Goal: Information Seeking & Learning: Stay updated

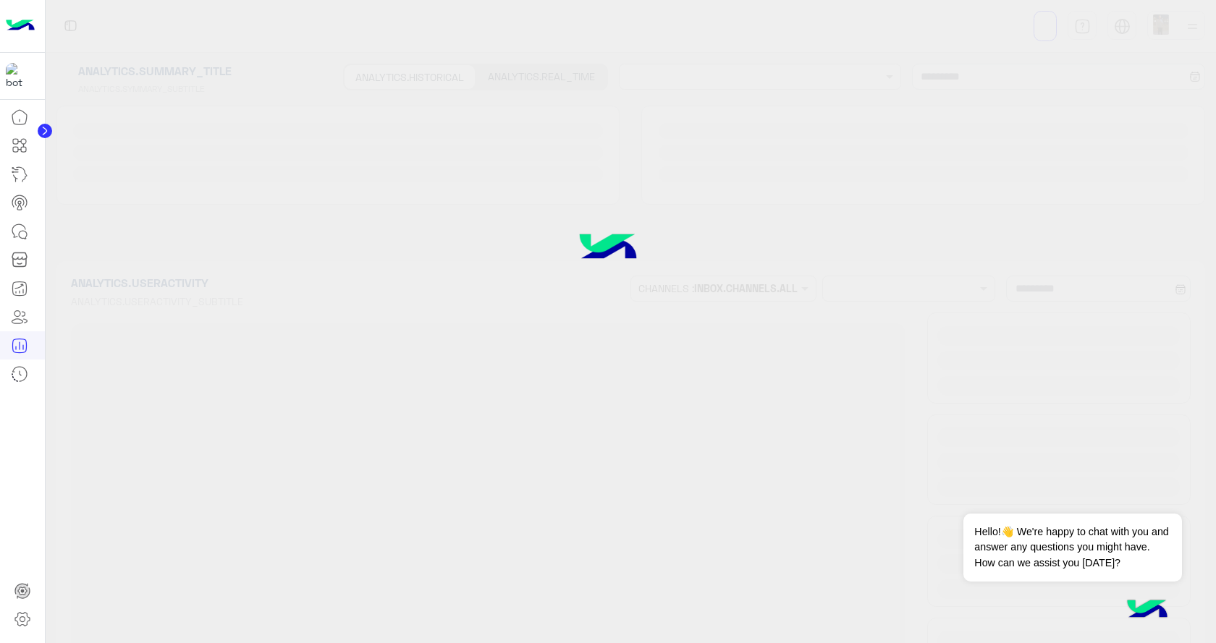
type input "**********"
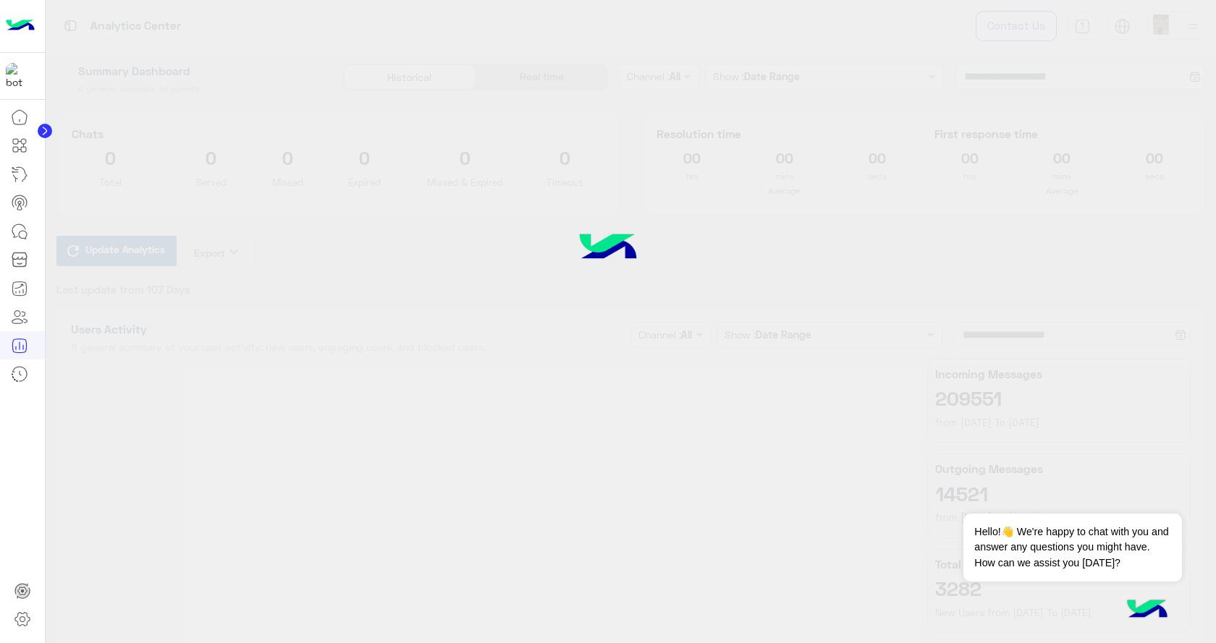
type input "**********"
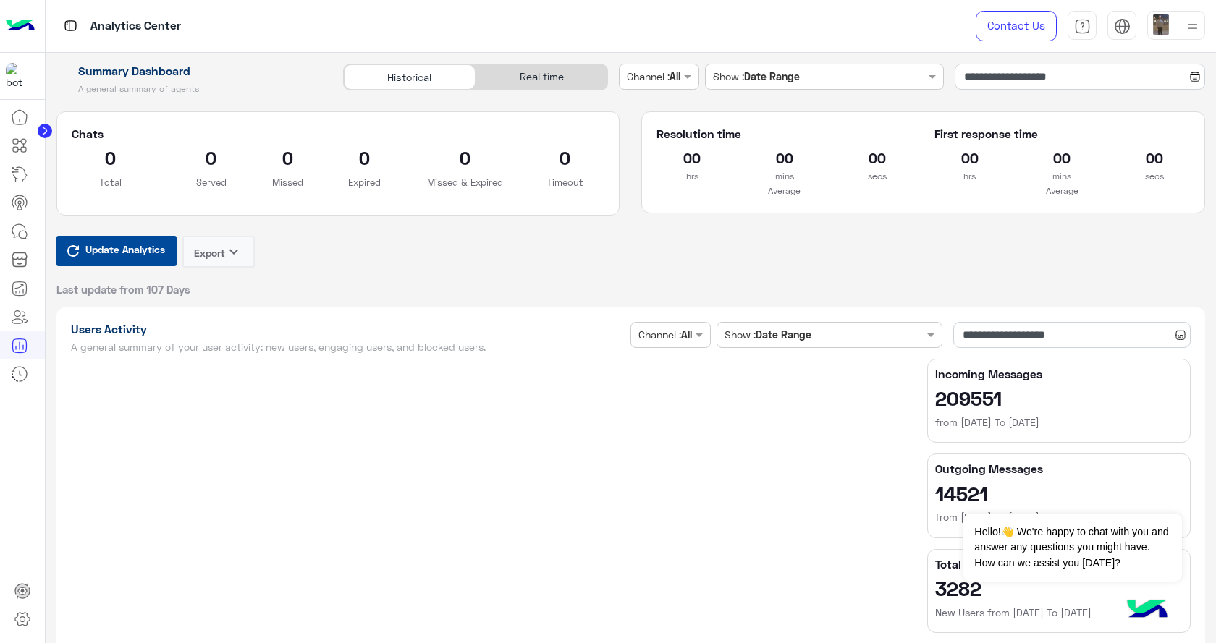
type input "**********"
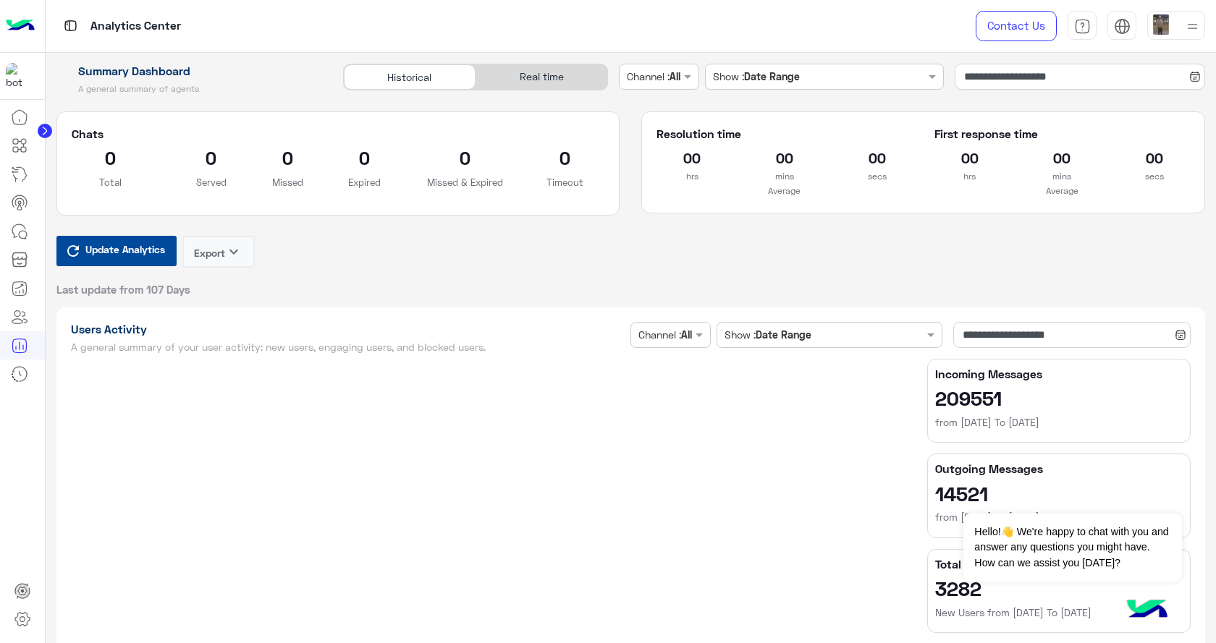
type input "**********"
